Goal: Book appointment/travel/reservation

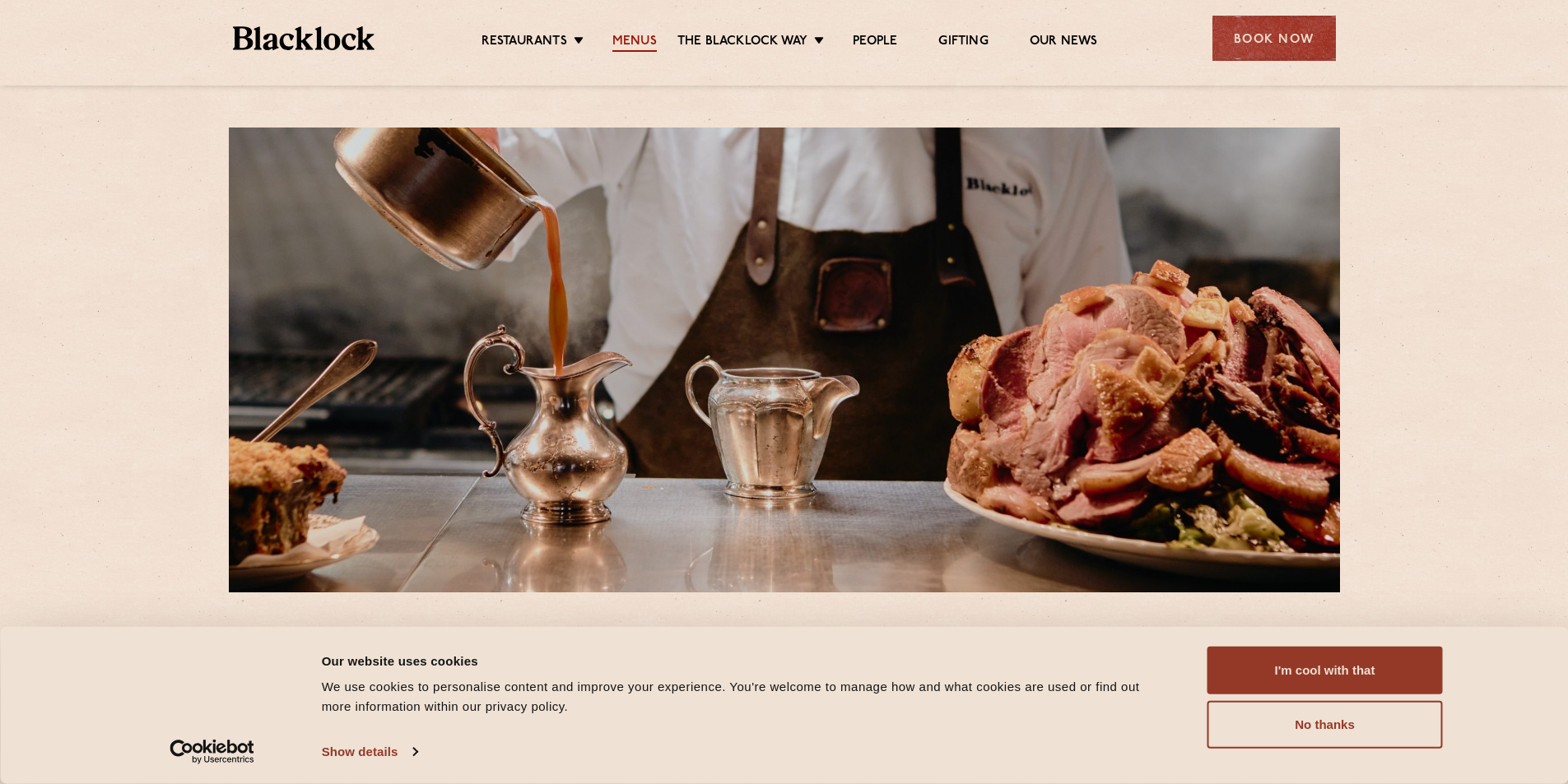
click at [633, 40] on link "Menus" at bounding box center [634, 43] width 45 height 18
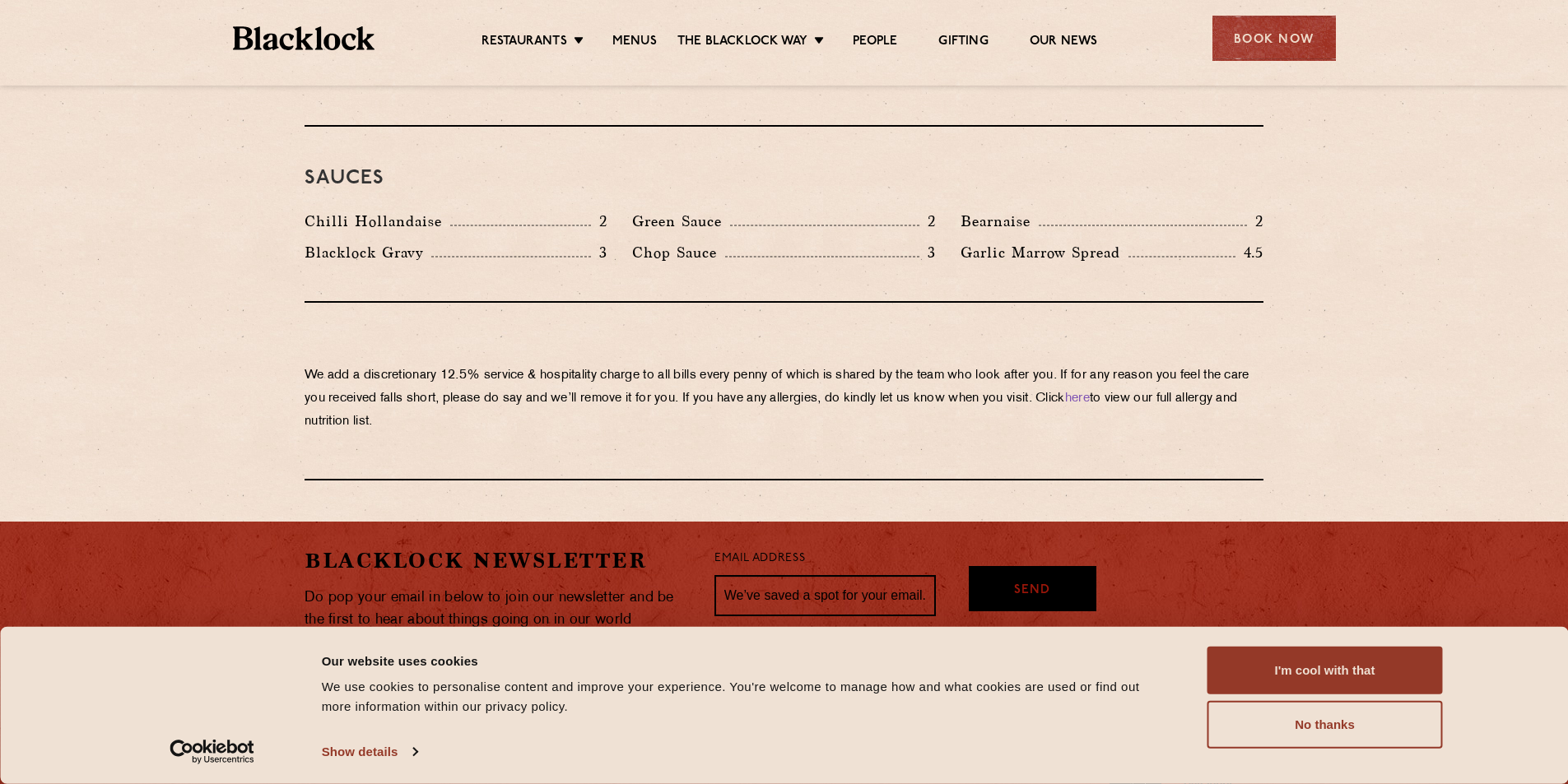
scroll to position [2222, 0]
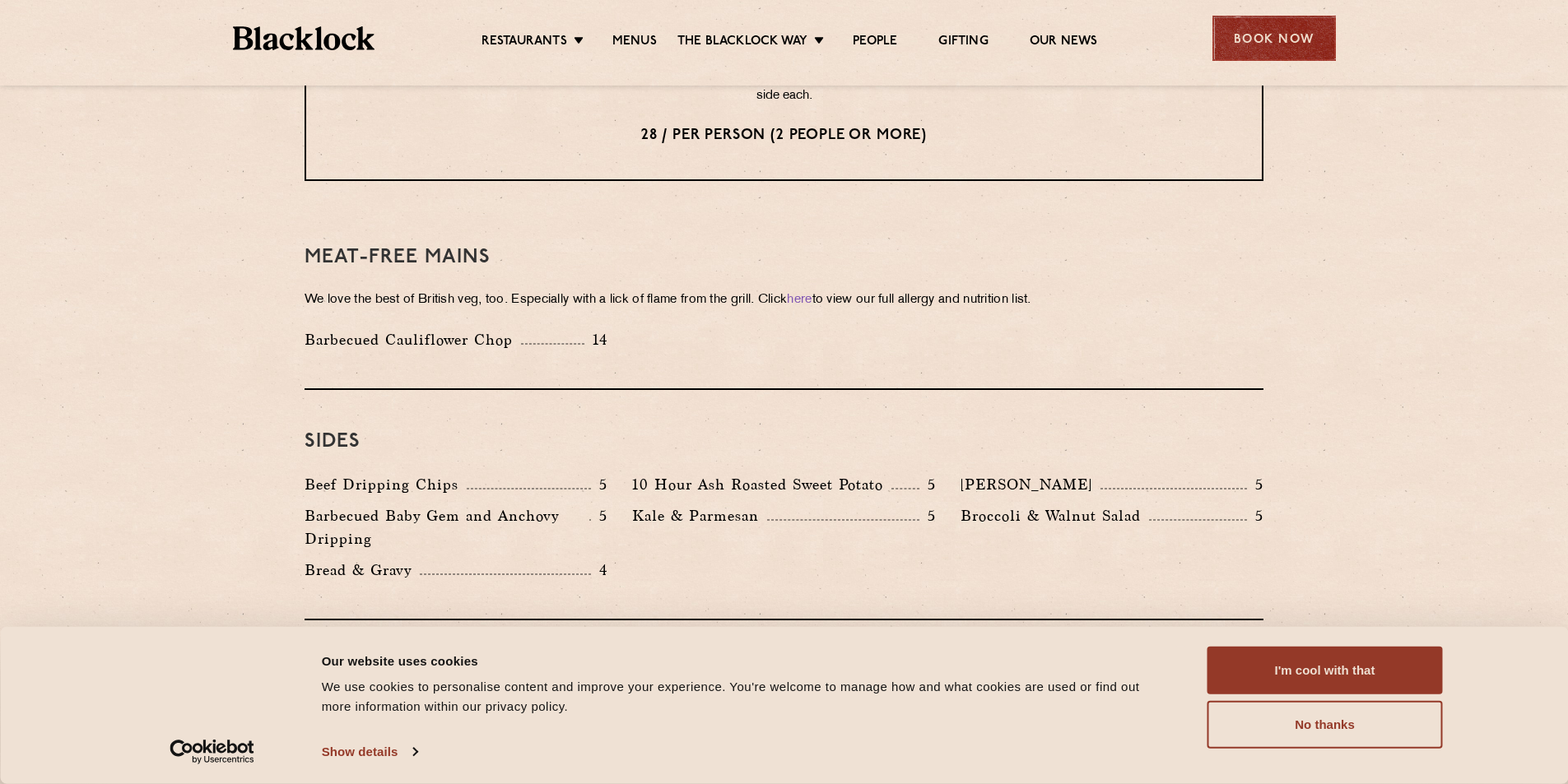
click at [1259, 29] on div "Book Now" at bounding box center [1273, 38] width 124 height 45
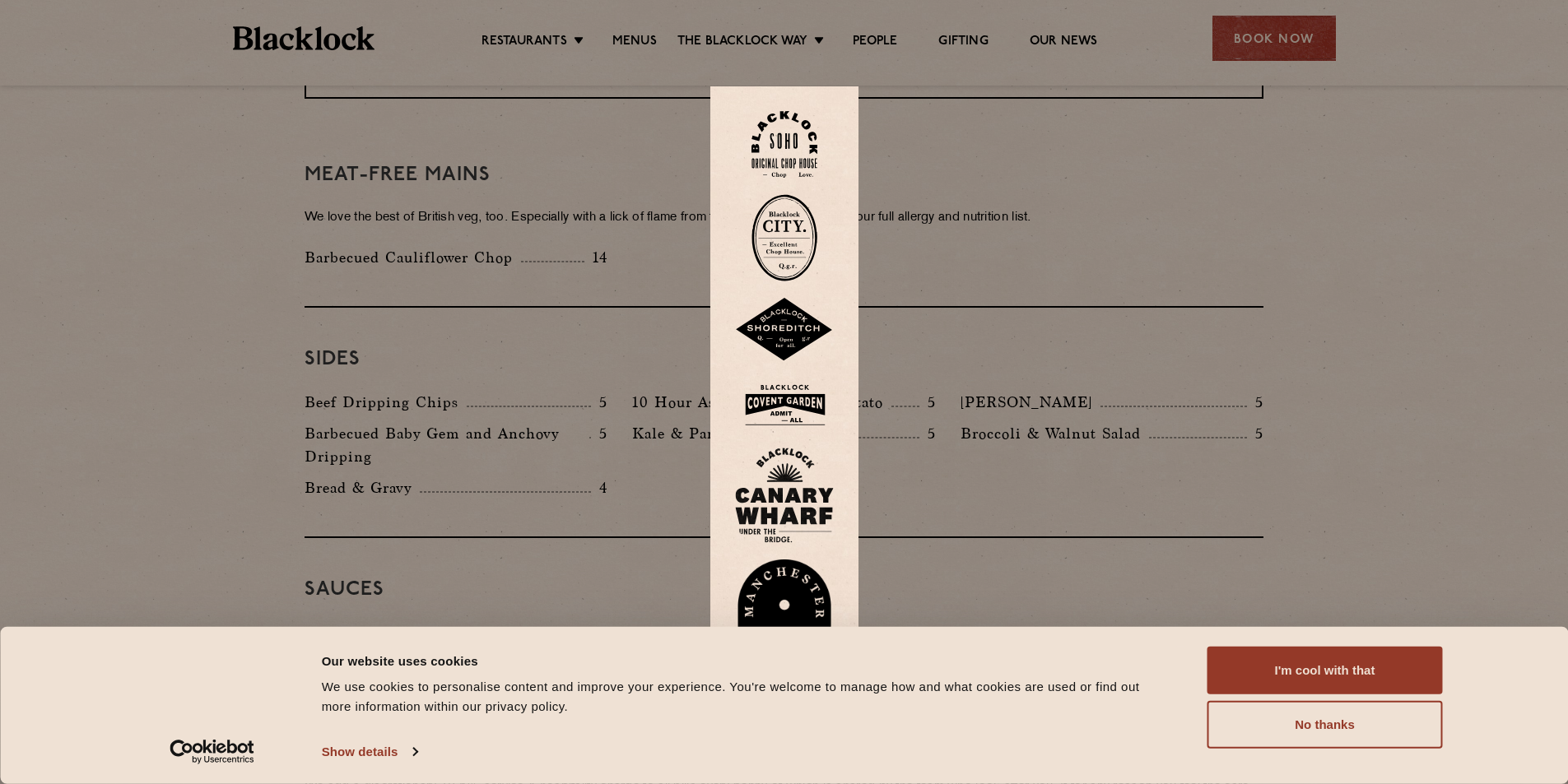
scroll to position [2387, 0]
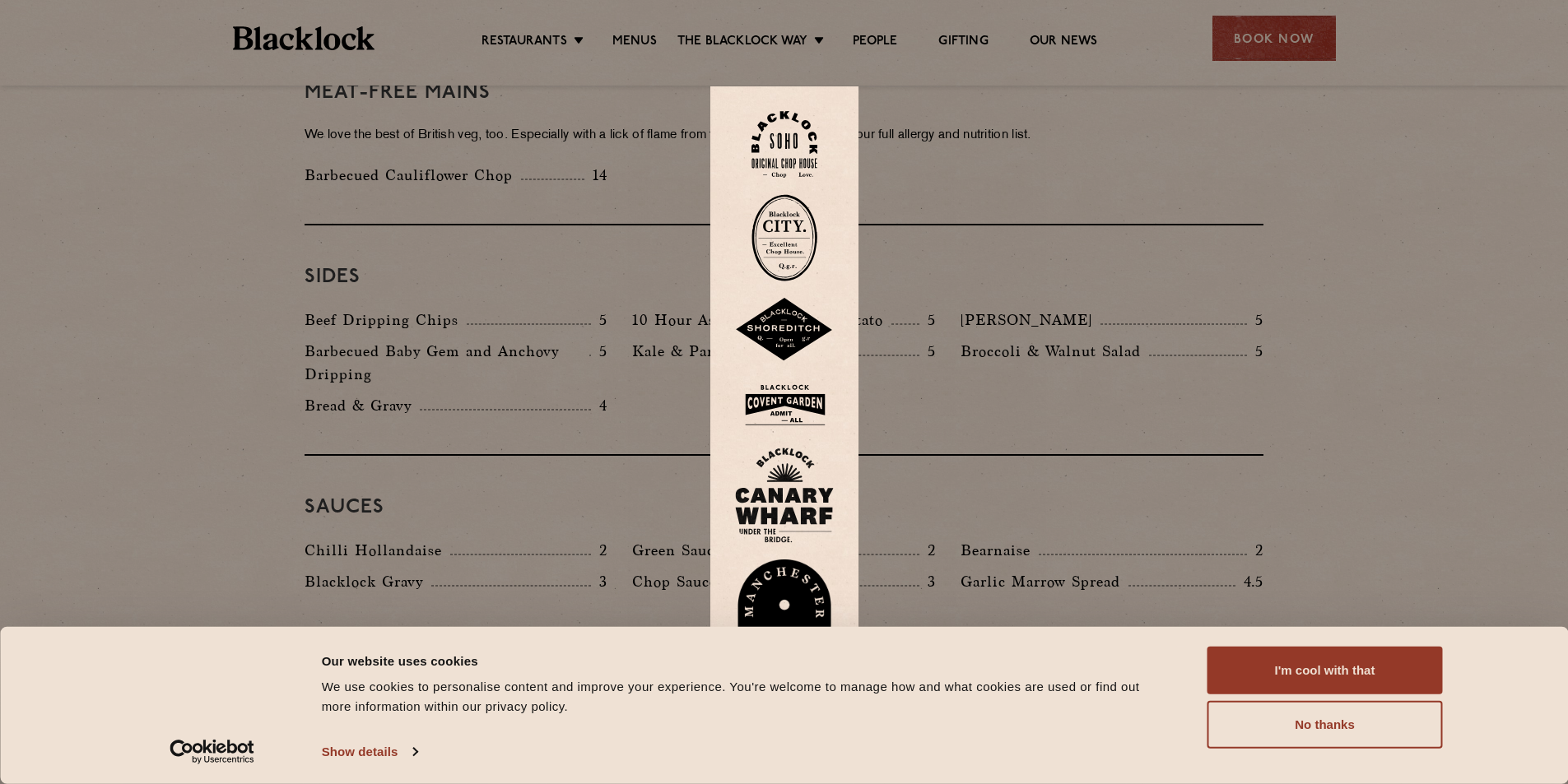
click at [568, 150] on div at bounding box center [784, 392] width 1568 height 784
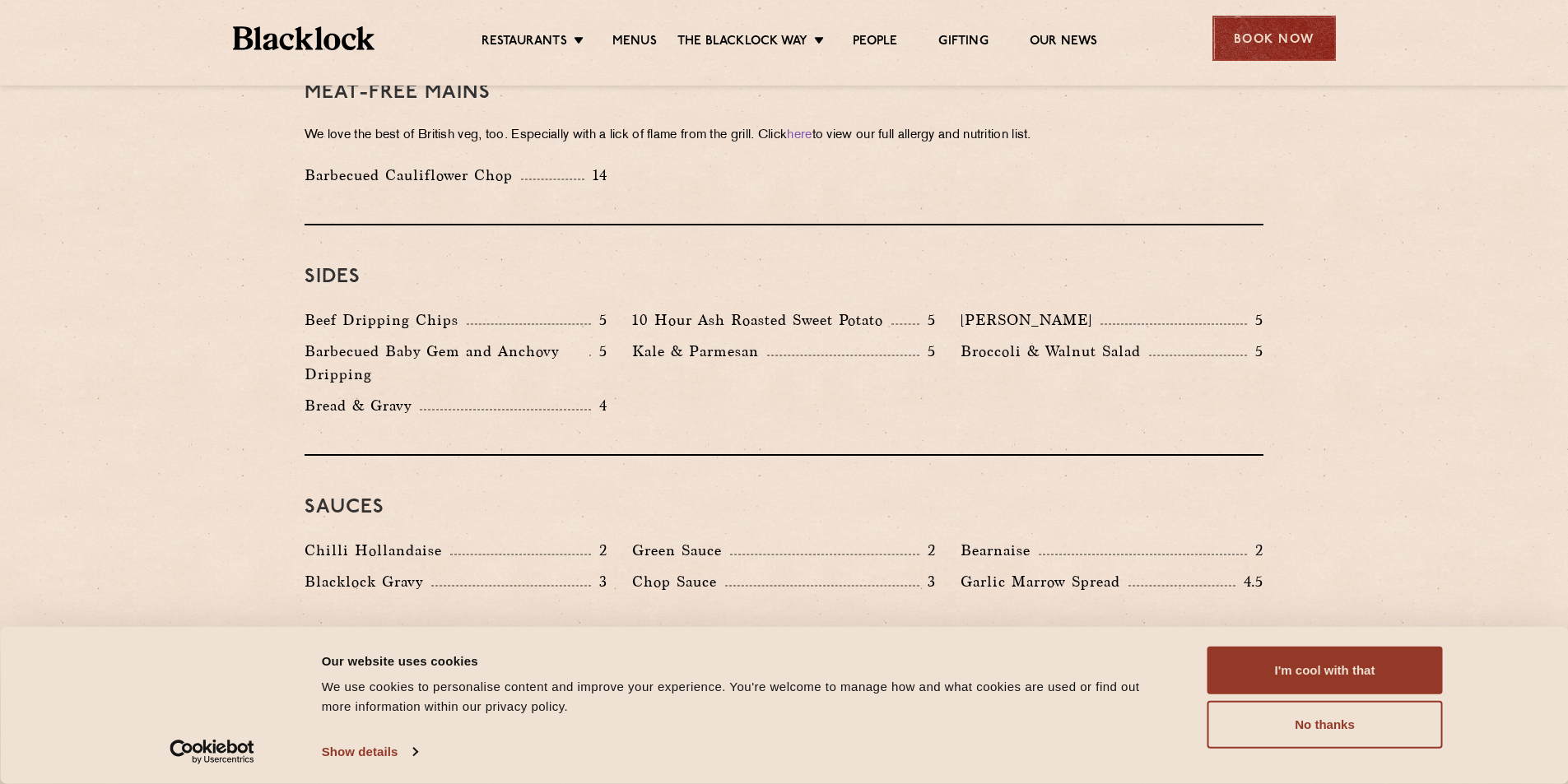
click at [1257, 29] on div "Book Now" at bounding box center [1273, 38] width 124 height 45
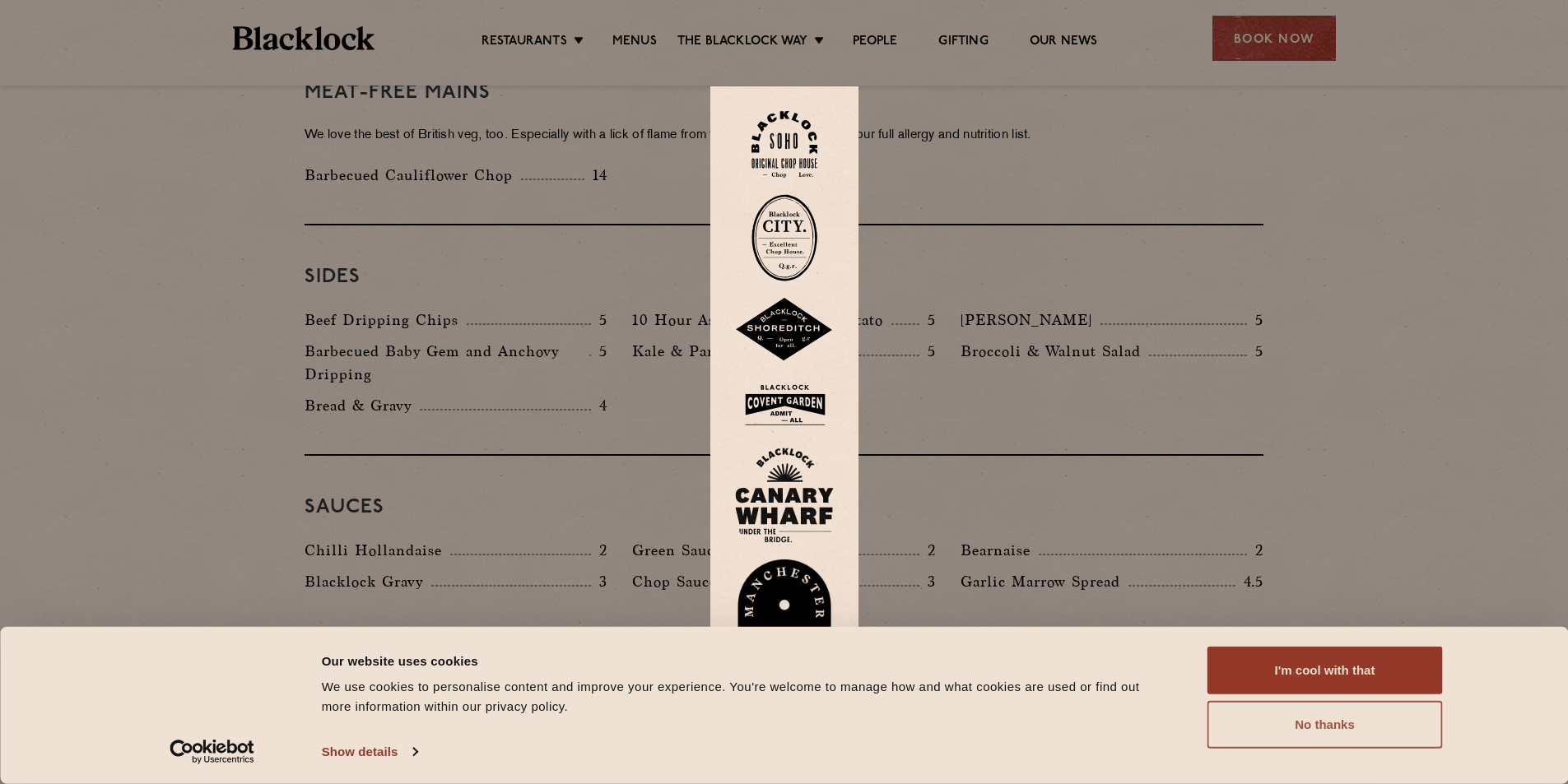
click at [1288, 733] on button "No thanks" at bounding box center [1325, 725] width 235 height 48
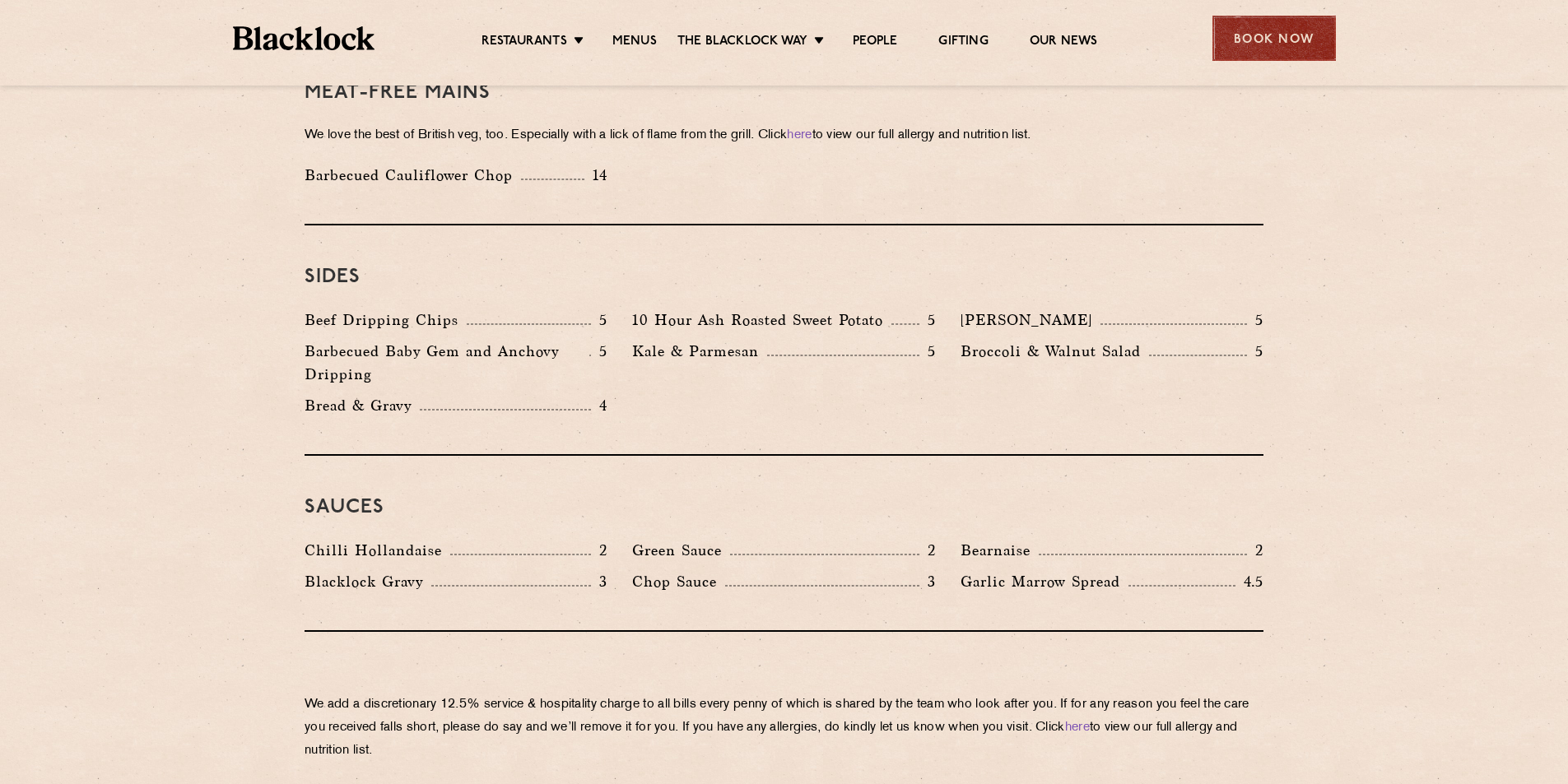
click at [1255, 45] on div "Book Now" at bounding box center [1273, 38] width 124 height 45
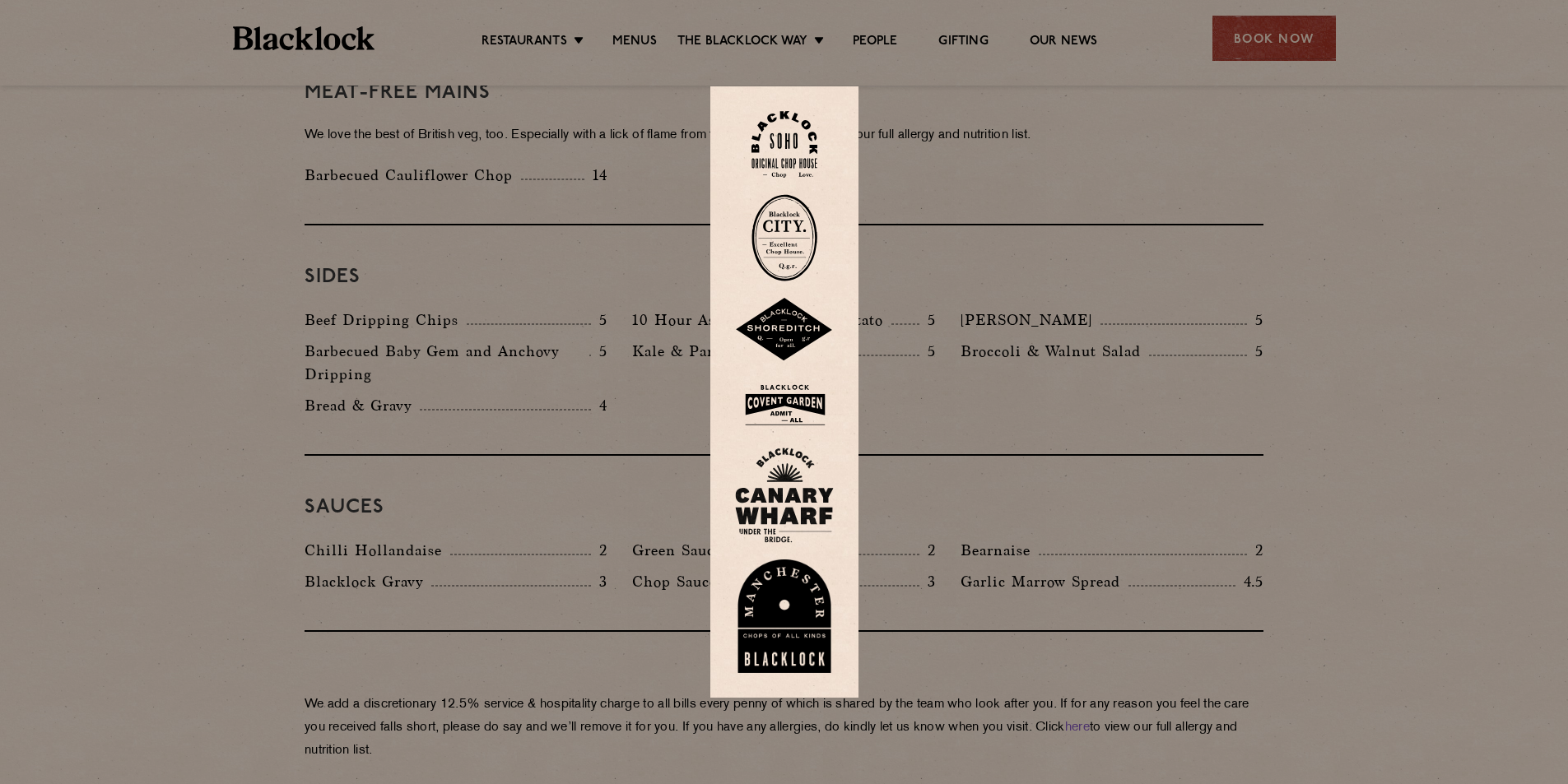
click at [787, 604] on img at bounding box center [784, 617] width 99 height 113
